Goal: Information Seeking & Learning: Learn about a topic

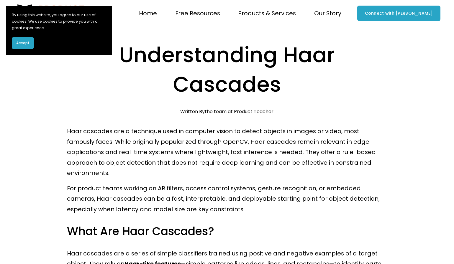
click at [210, 50] on h1 "Understanding Haar Cascades" at bounding box center [227, 69] width 320 height 59
click at [25, 42] on span "Accept" at bounding box center [22, 42] width 13 height 5
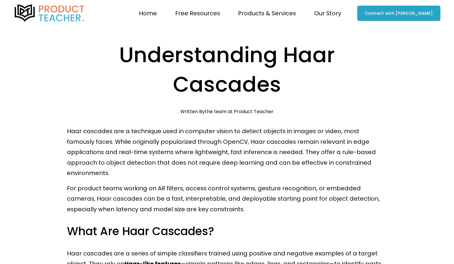
click at [52, 21] on img at bounding box center [50, 13] width 72 height 18
